Goal: Information Seeking & Learning: Learn about a topic

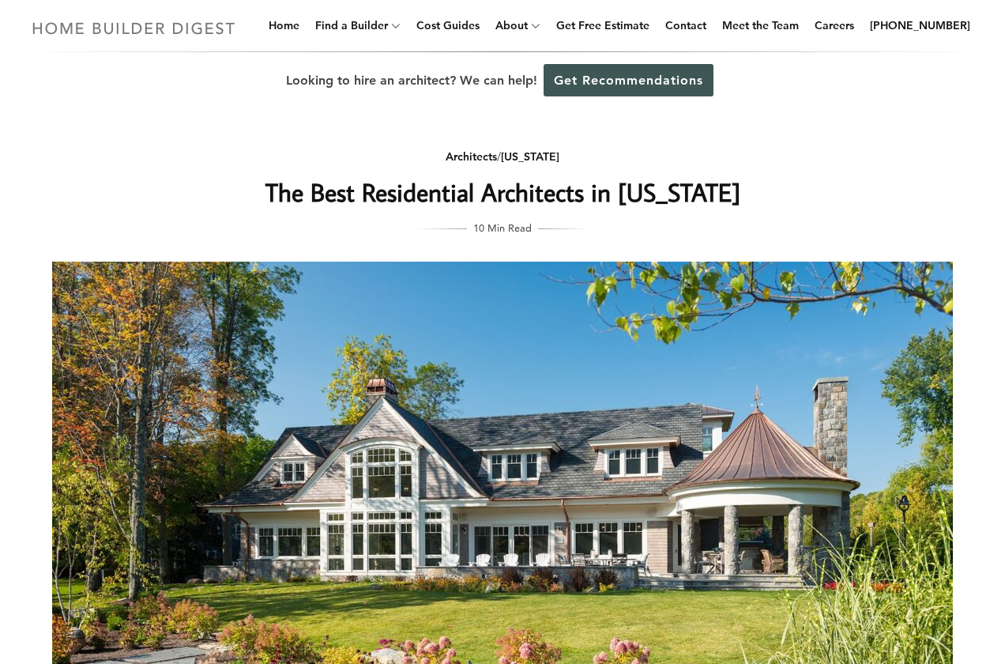
click at [171, 34] on img at bounding box center [133, 28] width 217 height 31
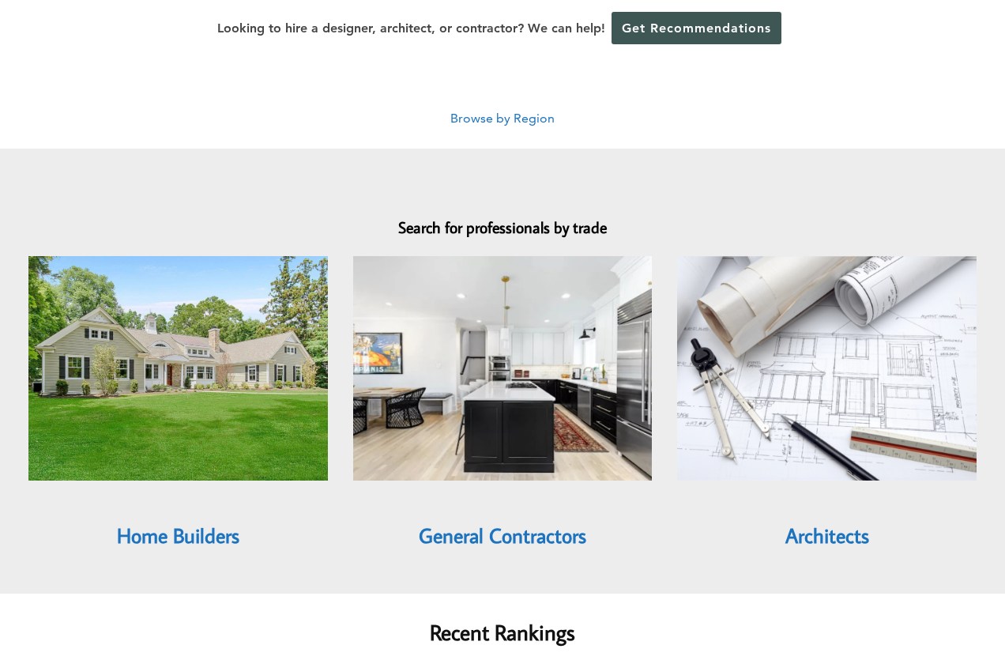
scroll to position [1395, 0]
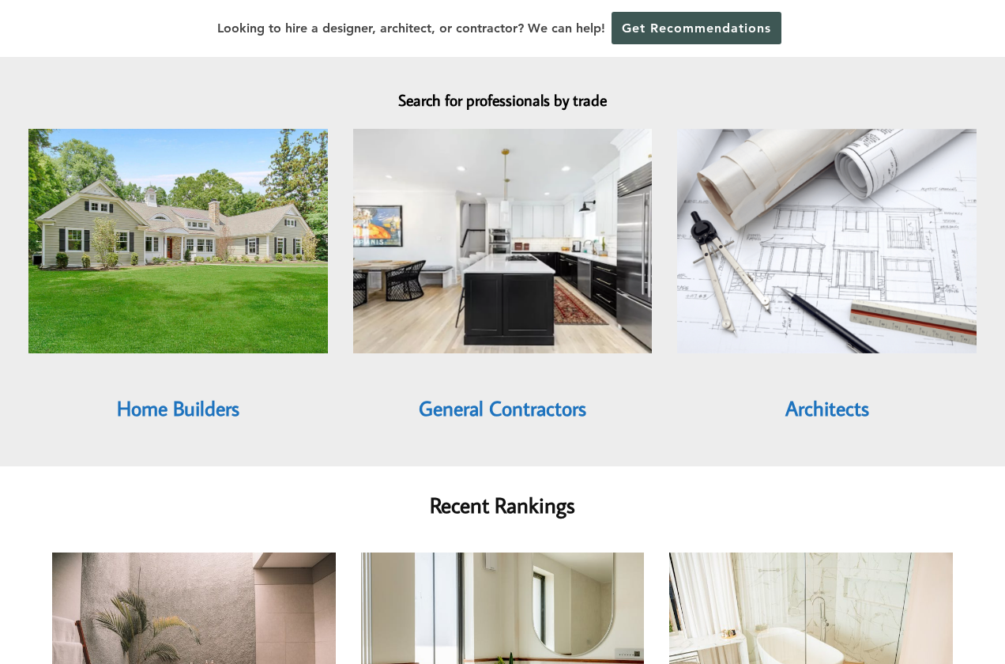
click at [814, 394] on link "Architects" at bounding box center [827, 407] width 84 height 27
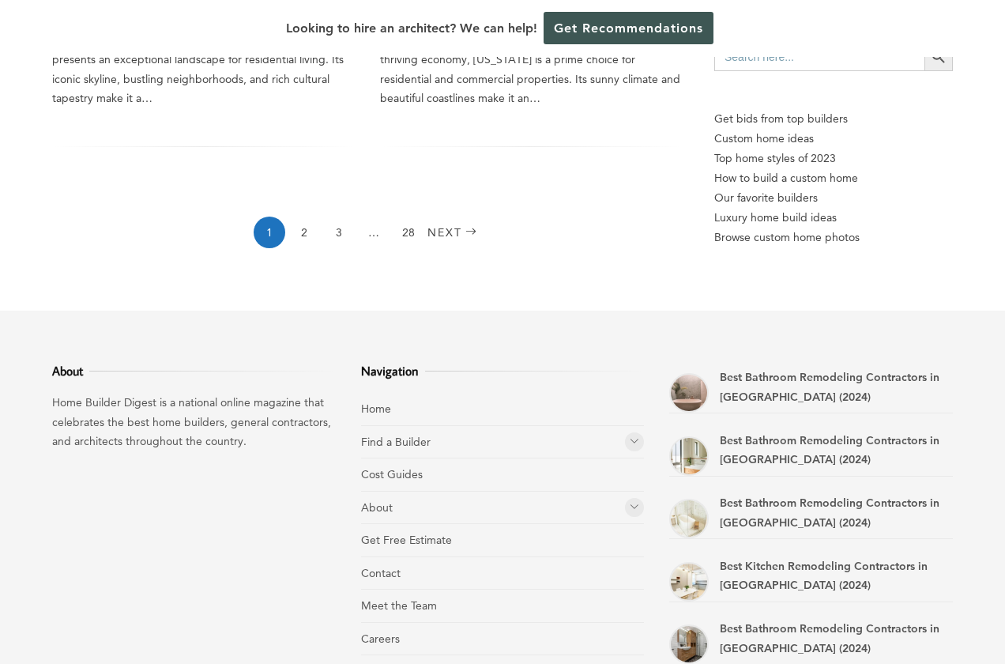
scroll to position [2589, 0]
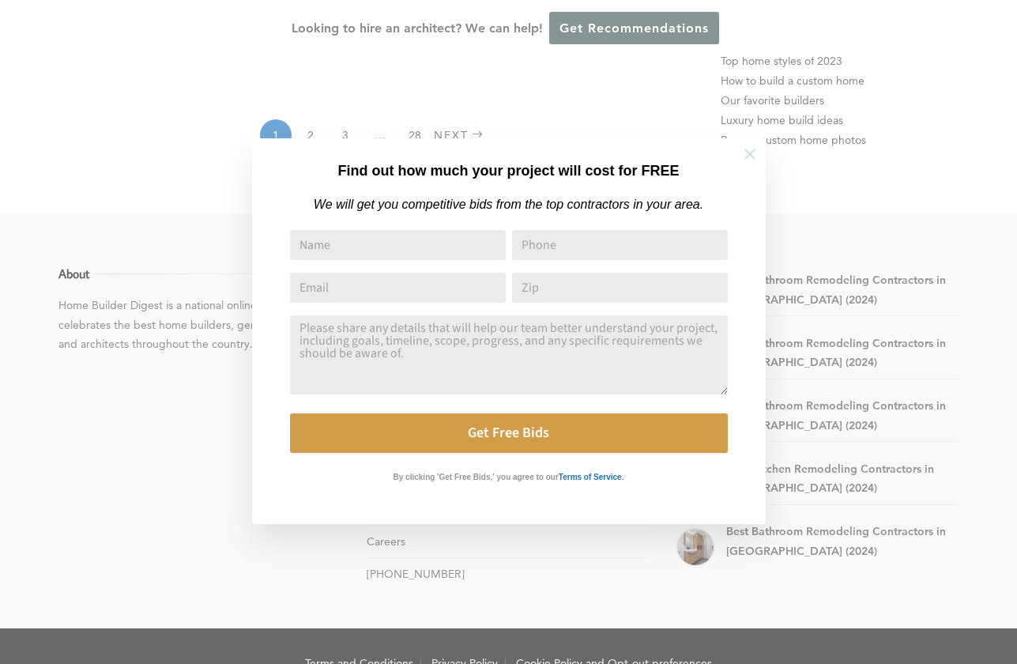
click at [754, 158] on icon at bounding box center [749, 154] width 11 height 11
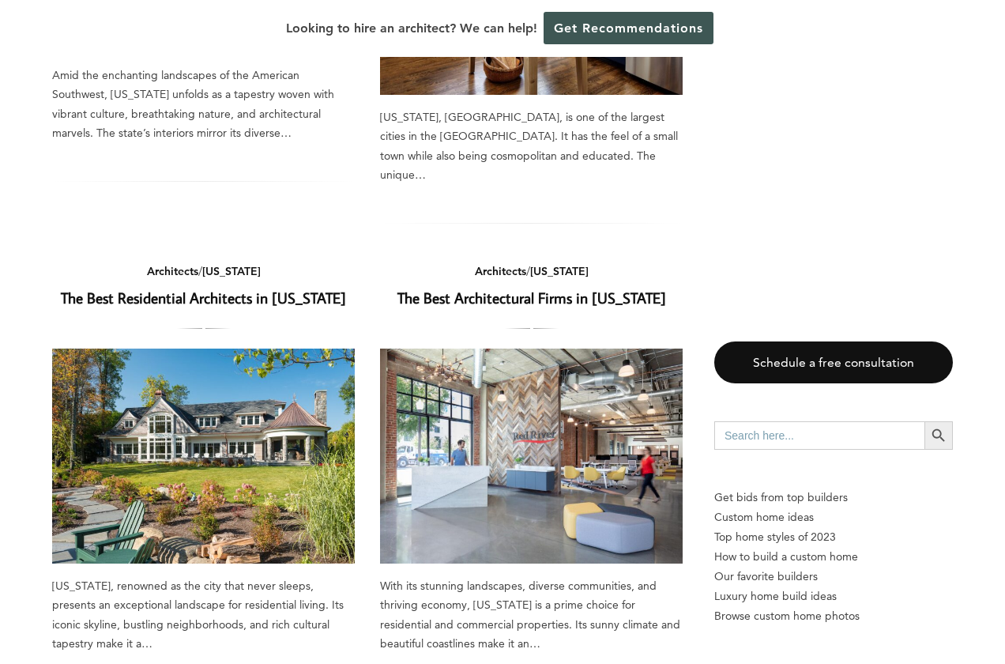
scroll to position [2057, 0]
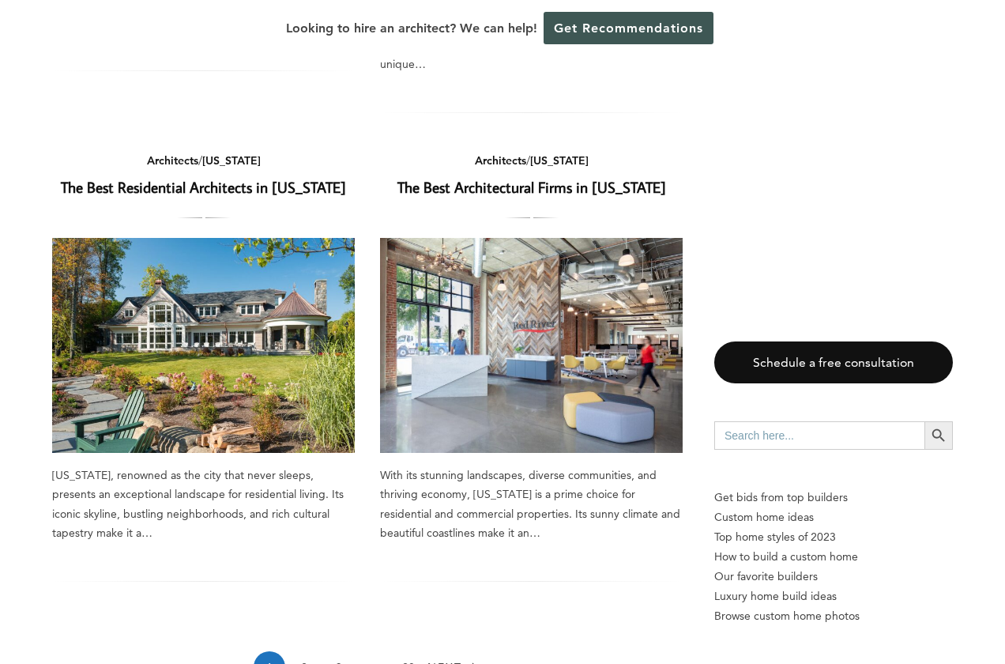
click at [185, 177] on link "The Best Residential Architects in [US_STATE]" at bounding box center [203, 187] width 285 height 20
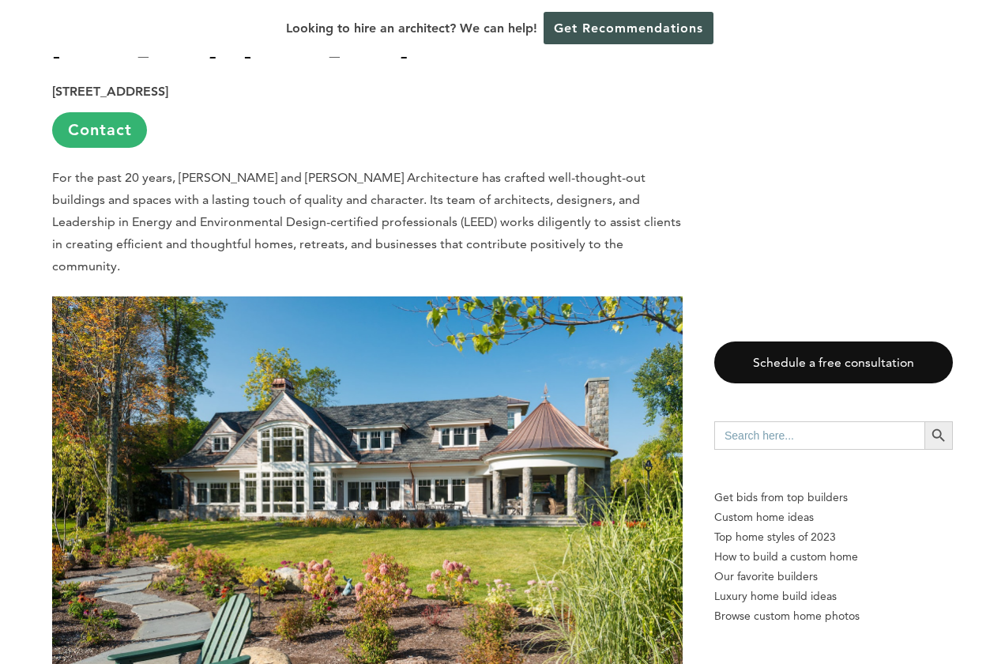
scroll to position [7179, 0]
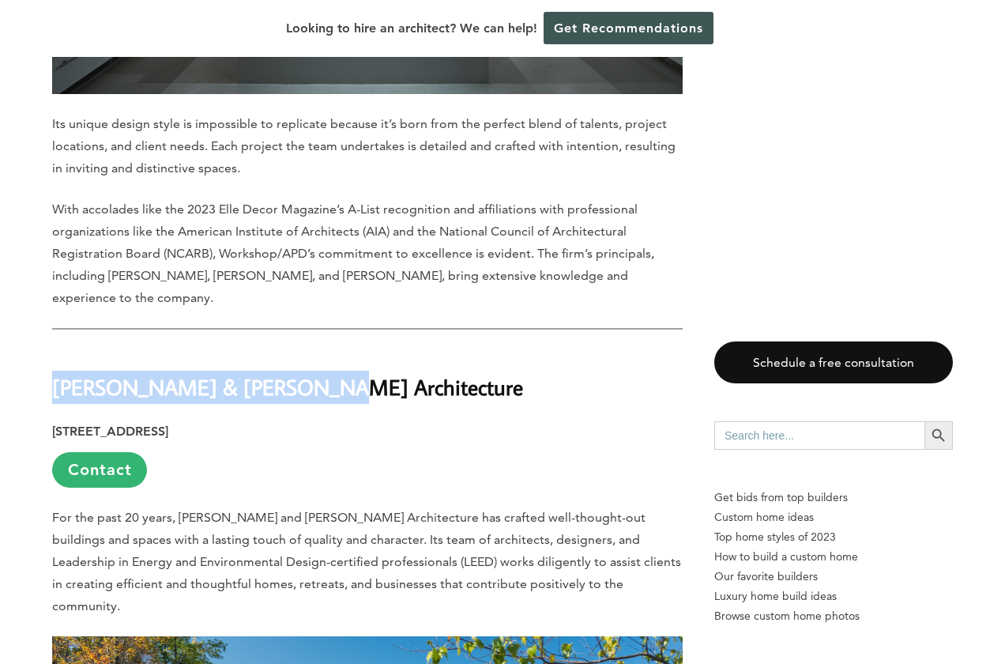
drag, startPoint x: 342, startPoint y: 298, endPoint x: 50, endPoint y: 277, distance: 293.1
copy strong "[PERSON_NAME] & [PERSON_NAME] Architecture"
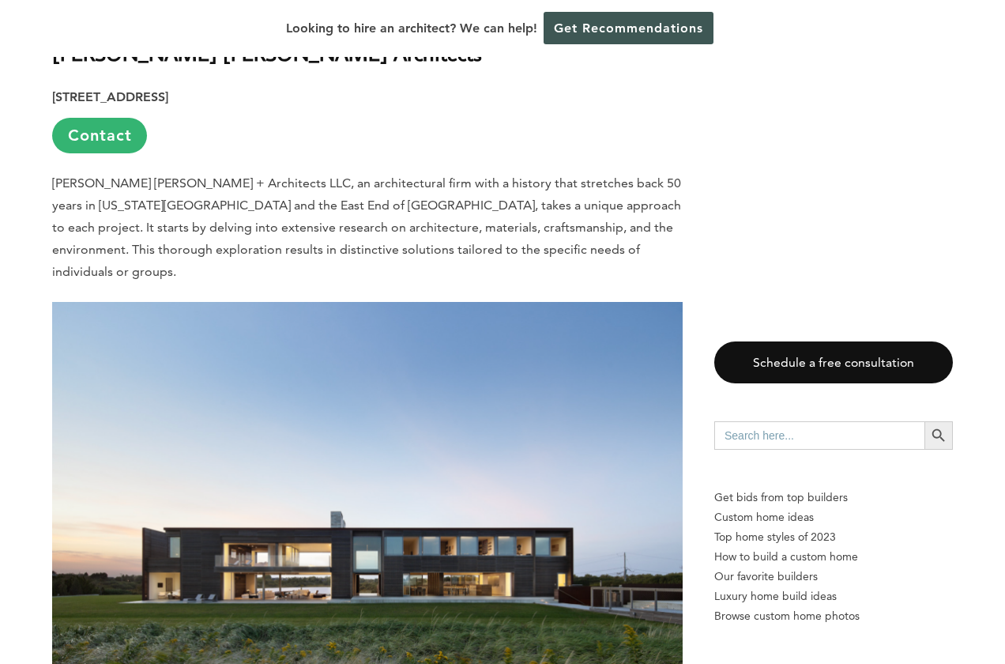
scroll to position [1045, 0]
